Goal: Navigation & Orientation: Find specific page/section

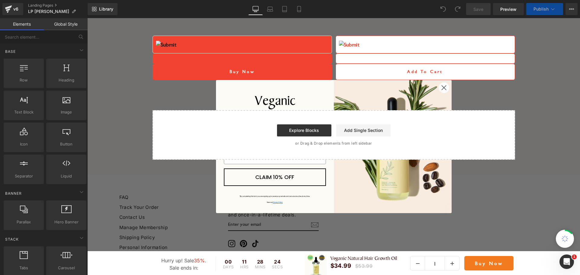
scroll to position [2707, 0]
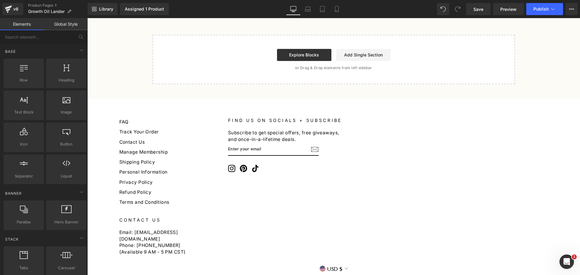
scroll to position [334, 0]
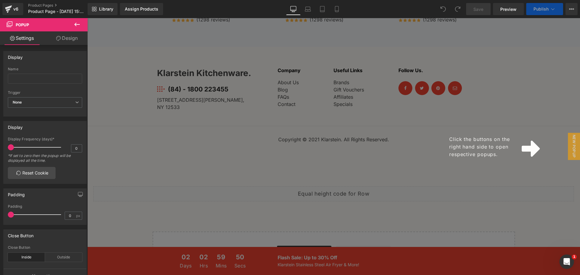
scroll to position [2478, 0]
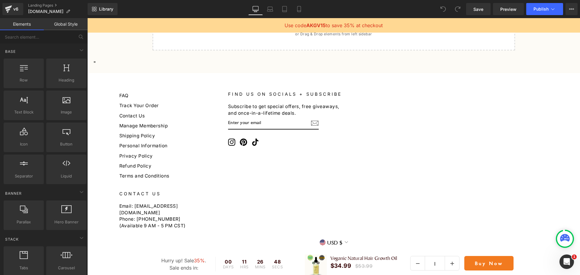
scroll to position [2229, 0]
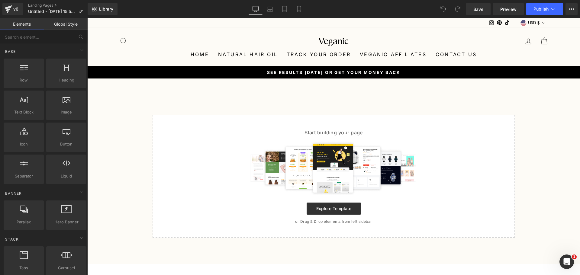
scroll to position [214, 0]
